Goal: Find specific page/section: Find specific page/section

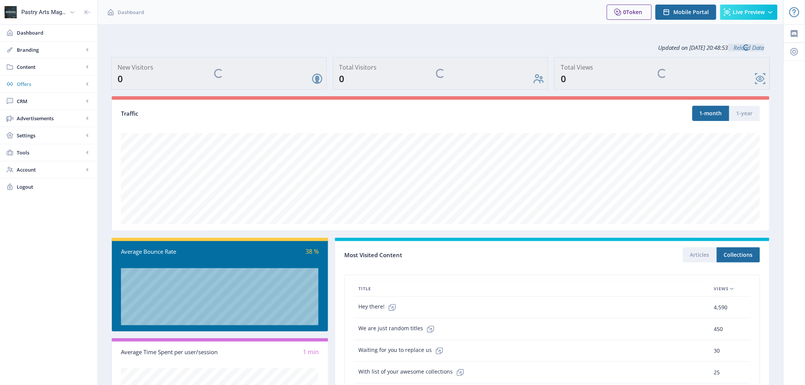
click at [45, 81] on span "Offers" at bounding box center [50, 84] width 67 height 8
click at [55, 66] on span "Content" at bounding box center [50, 67] width 67 height 8
click at [40, 102] on span "Collections" at bounding box center [56, 101] width 65 height 8
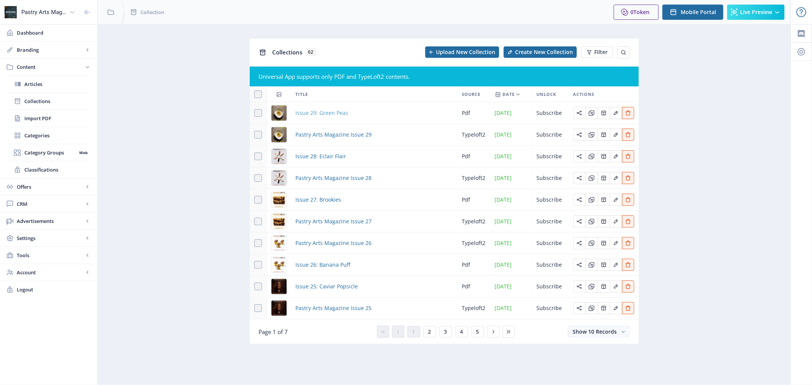
click at [321, 115] on span "Issue 29: Green Peas" at bounding box center [322, 112] width 53 height 9
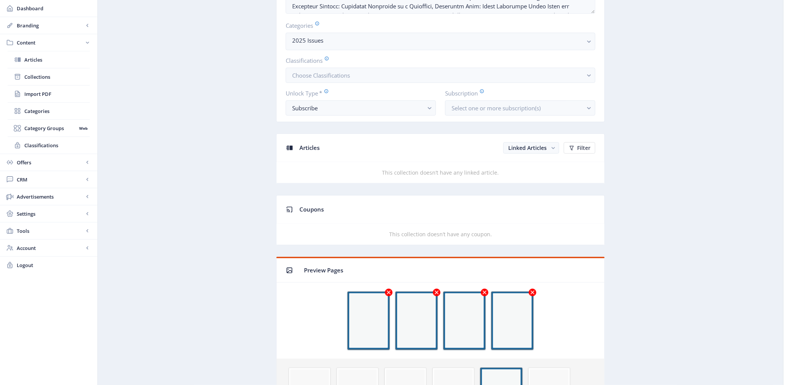
scroll to position [211, 0]
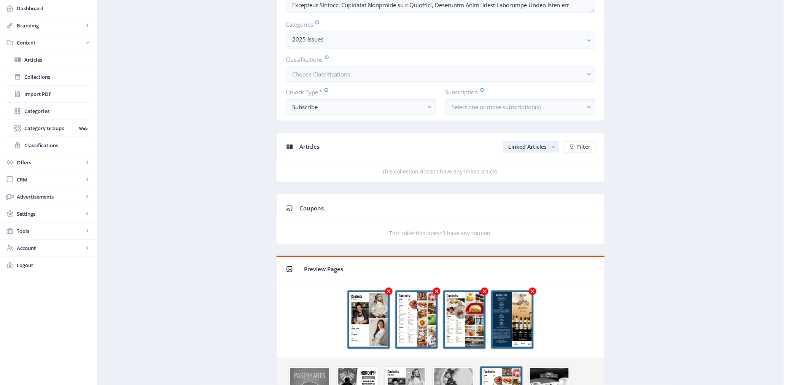
click at [523, 149] on span "Linked Articles" at bounding box center [527, 146] width 38 height 7
click at [525, 150] on span "Linked Articles" at bounding box center [527, 146] width 38 height 7
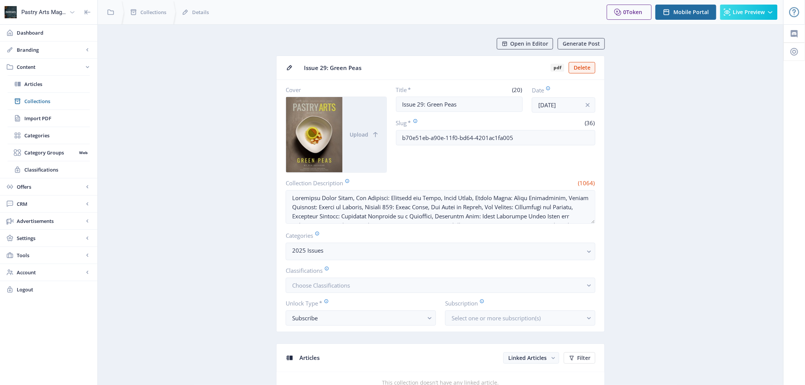
click at [88, 13] on icon at bounding box center [88, 12] width 8 height 8
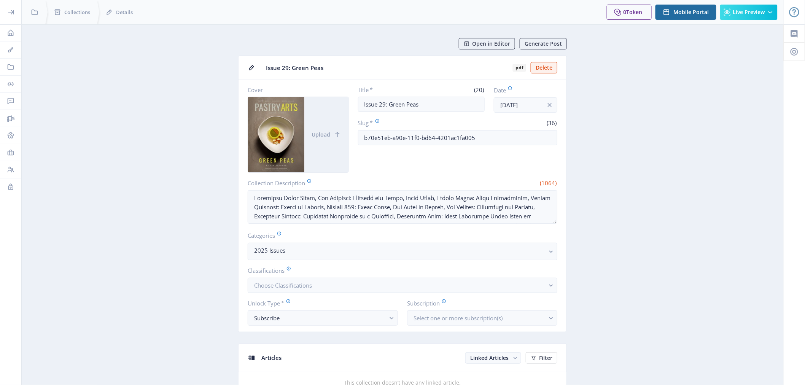
click at [12, 17] on div at bounding box center [10, 12] width 21 height 24
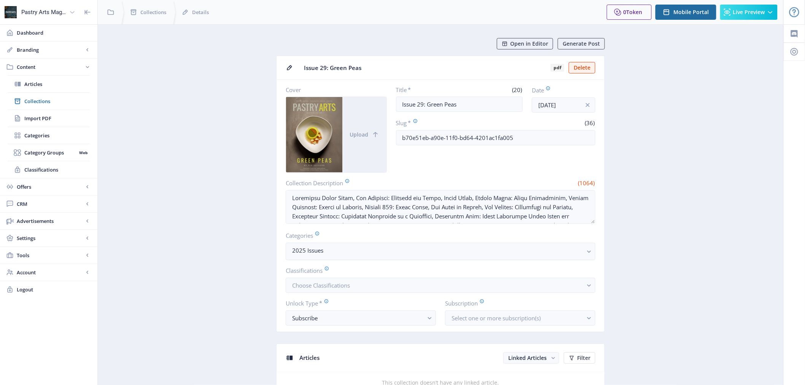
click at [16, 9] on img at bounding box center [11, 12] width 12 height 12
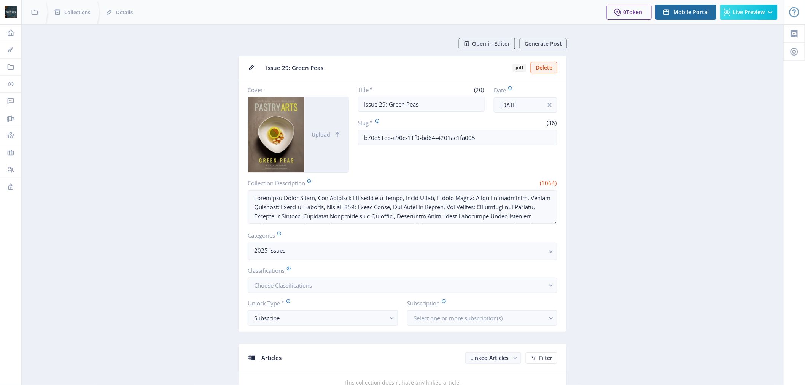
click at [9, 21] on icon at bounding box center [11, 25] width 8 height 8
